Goal: Transaction & Acquisition: Download file/media

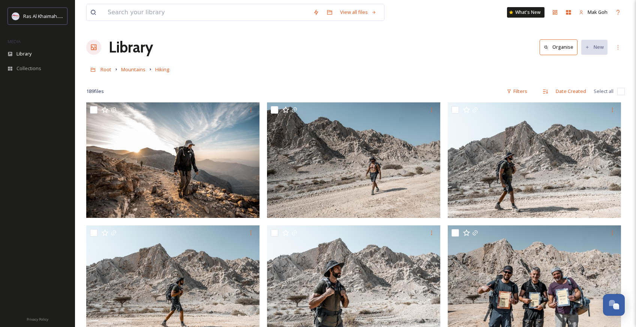
scroll to position [795, 0]
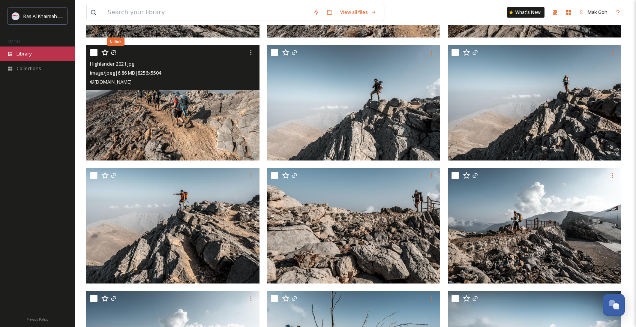
click at [33, 53] on div "Library" at bounding box center [37, 53] width 75 height 15
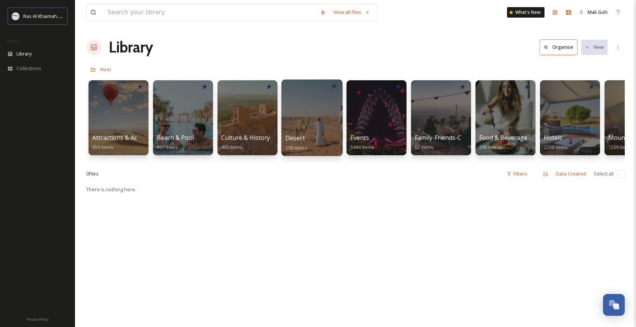
click at [308, 131] on div at bounding box center [311, 117] width 61 height 76
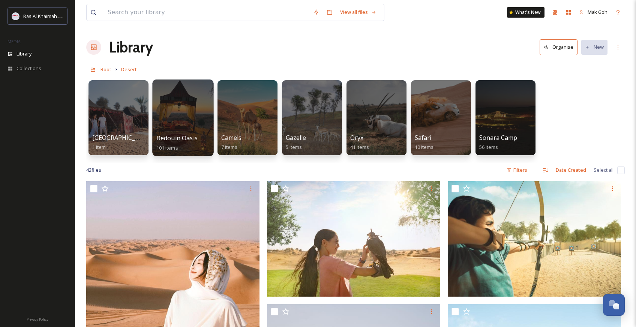
click at [191, 113] on div at bounding box center [182, 117] width 61 height 76
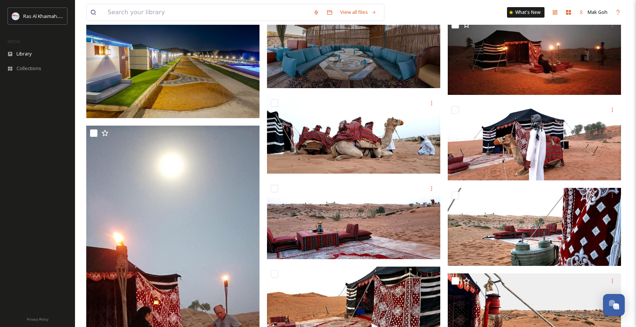
scroll to position [659, 0]
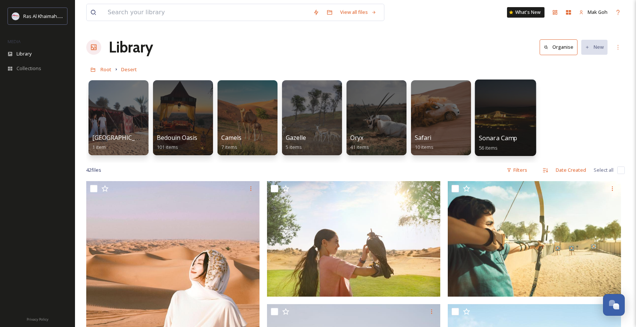
click at [512, 111] on div at bounding box center [505, 117] width 61 height 76
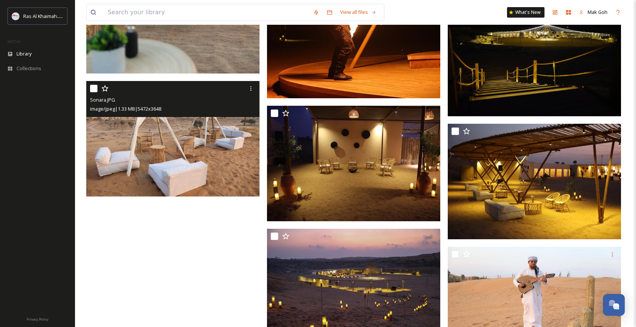
scroll to position [2950, 0]
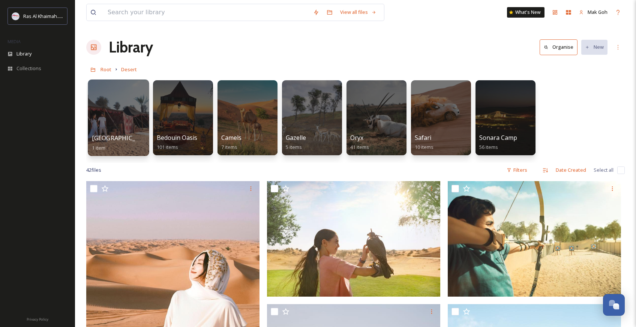
click at [129, 132] on div at bounding box center [118, 117] width 61 height 76
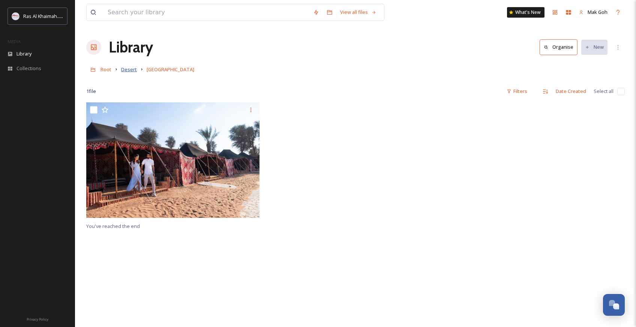
click at [129, 71] on span "Desert" at bounding box center [129, 69] width 16 height 7
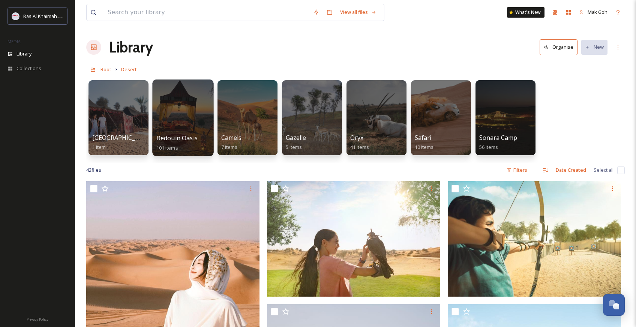
click at [184, 124] on div at bounding box center [182, 117] width 61 height 76
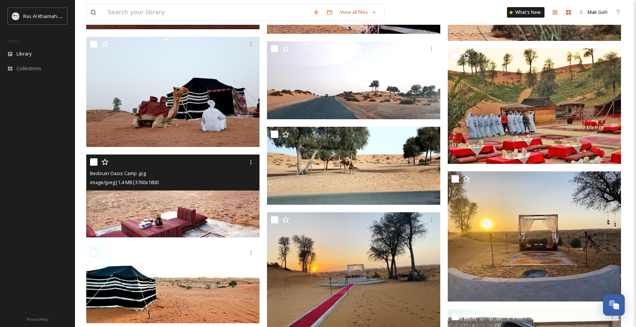
scroll to position [1227, 0]
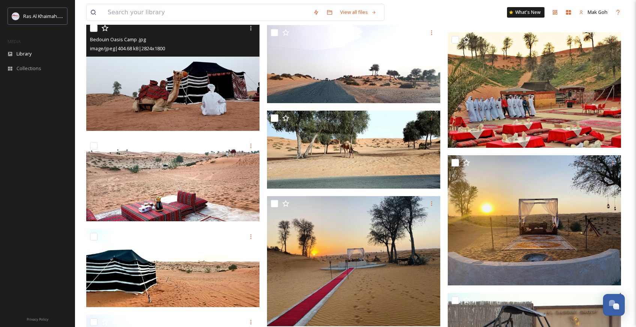
click at [218, 113] on img at bounding box center [172, 76] width 173 height 110
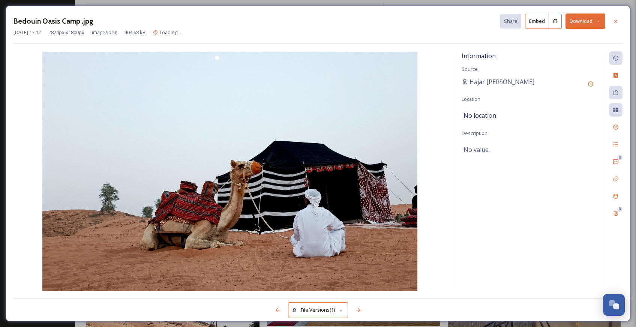
click at [584, 18] on button "Download" at bounding box center [585, 20] width 40 height 15
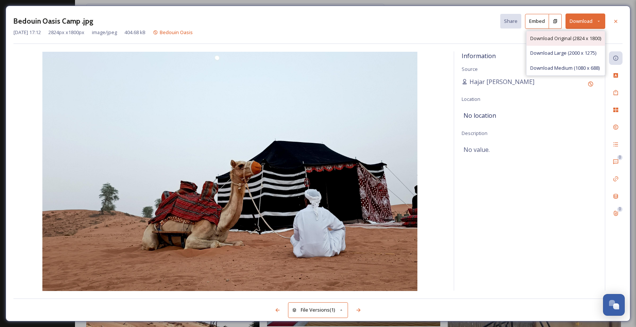
click at [571, 40] on span "Download Original (2824 x 1800)" at bounding box center [565, 38] width 71 height 7
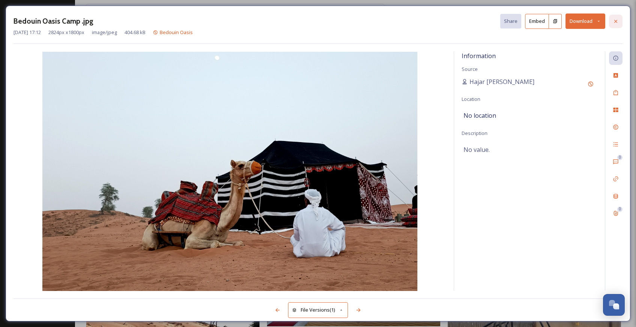
click at [617, 22] on icon at bounding box center [616, 21] width 6 height 6
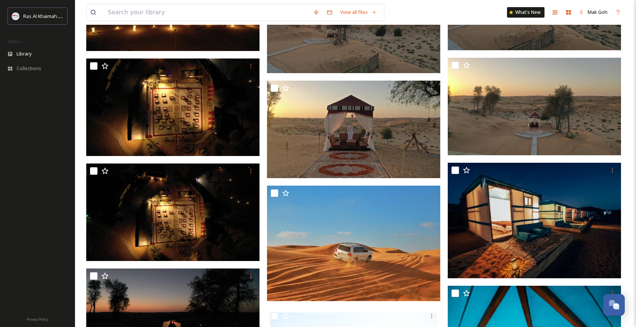
scroll to position [2222, 0]
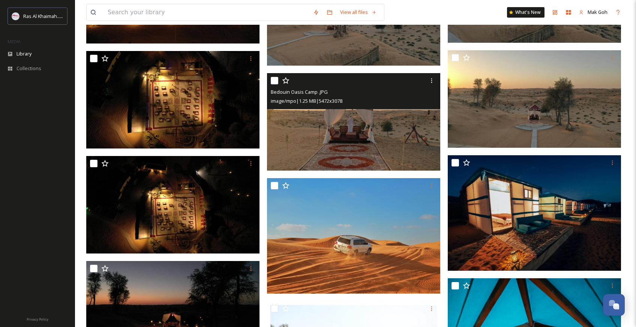
click at [364, 142] on img at bounding box center [353, 121] width 173 height 97
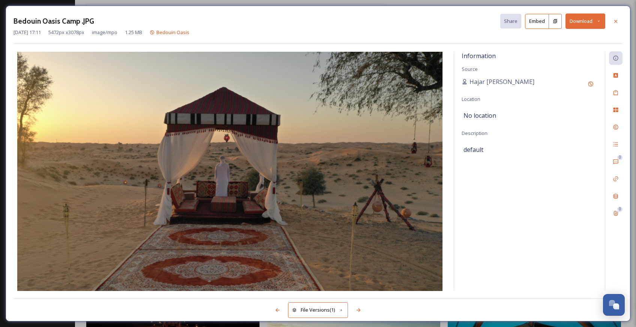
click at [586, 22] on button "Download" at bounding box center [585, 20] width 40 height 15
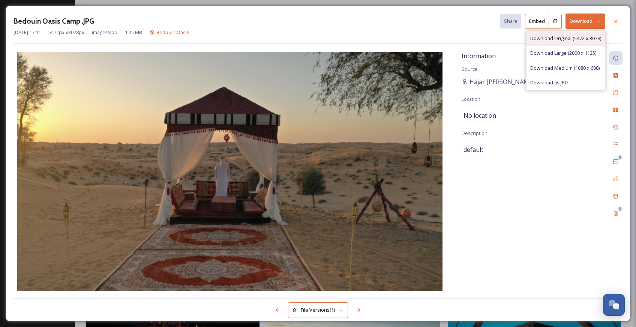
click at [560, 40] on span "Download Original (5472 x 3078)" at bounding box center [565, 38] width 71 height 7
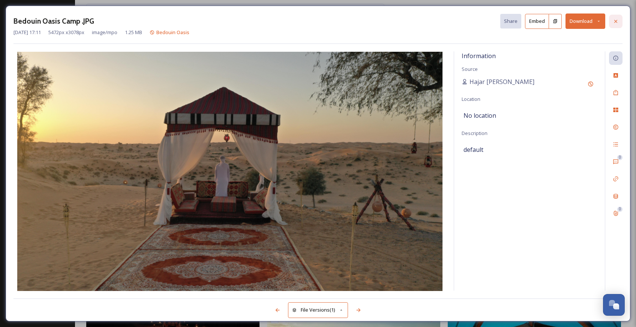
click at [616, 22] on icon at bounding box center [615, 20] width 3 height 3
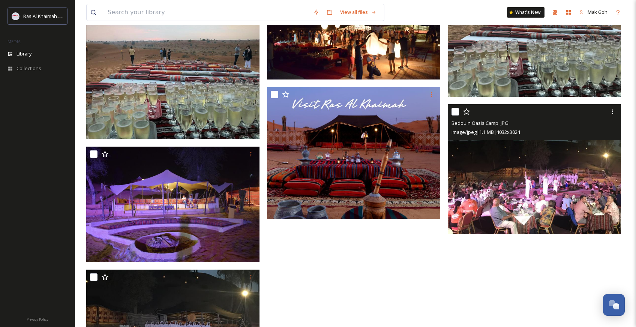
scroll to position [3920, 0]
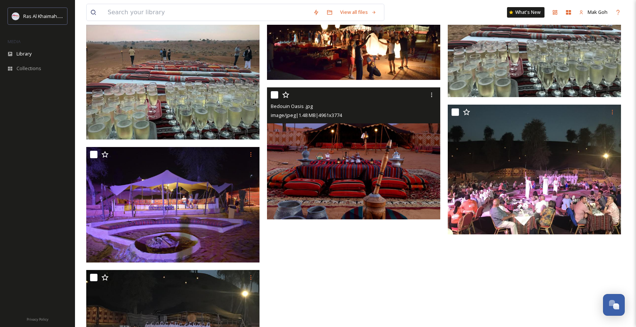
click at [383, 172] on img at bounding box center [353, 153] width 173 height 132
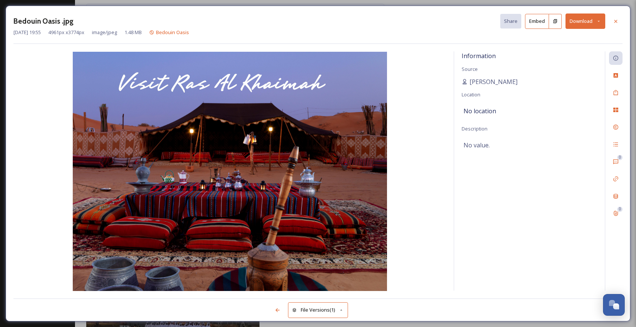
click at [581, 21] on button "Download" at bounding box center [585, 20] width 40 height 15
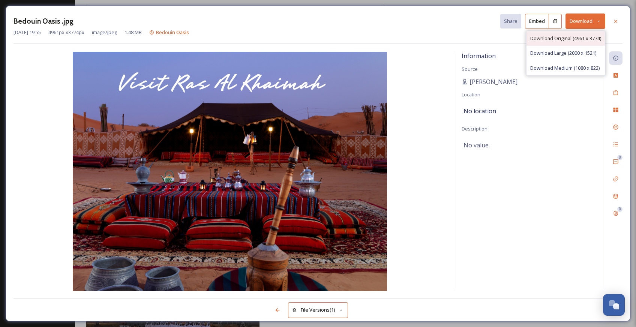
click at [576, 36] on span "Download Original (4961 x 3774)" at bounding box center [565, 38] width 71 height 7
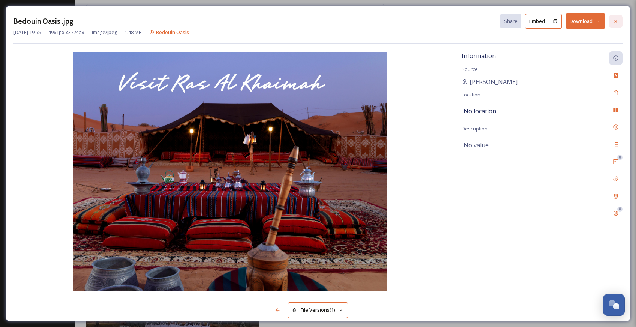
click at [617, 22] on icon at bounding box center [615, 20] width 3 height 3
